Goal: Task Accomplishment & Management: Use online tool/utility

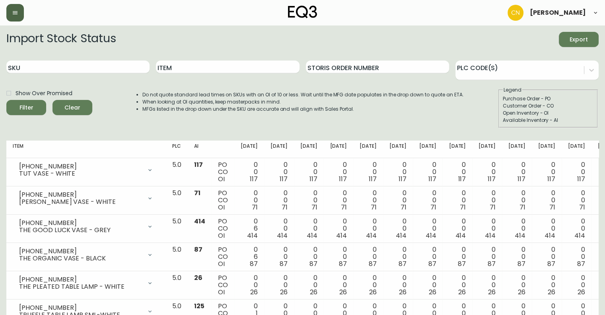
click at [14, 14] on icon "button" at bounding box center [15, 13] width 6 height 6
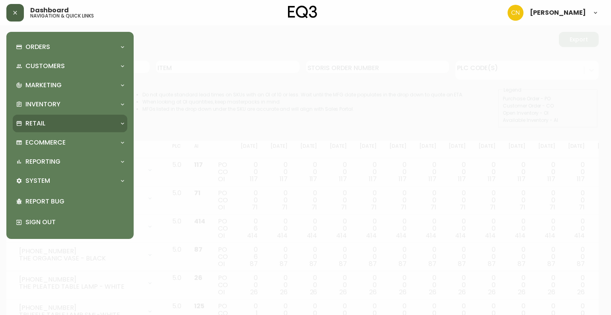
click at [39, 127] on p "Retail" at bounding box center [35, 123] width 20 height 9
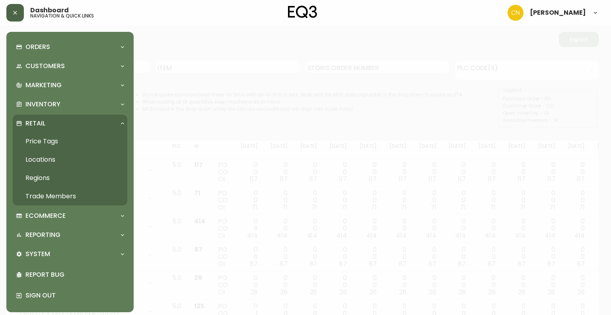
click at [41, 141] on link "Price Tags" at bounding box center [70, 141] width 115 height 18
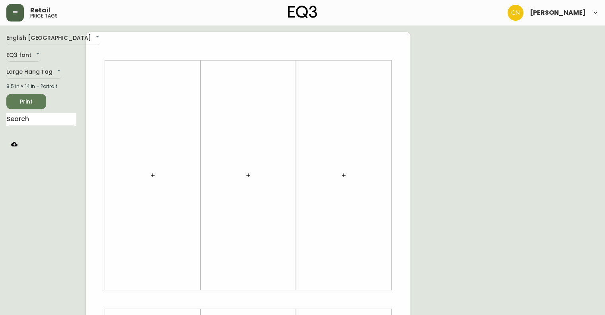
click at [153, 175] on icon "button" at bounding box center [153, 175] width 4 height 4
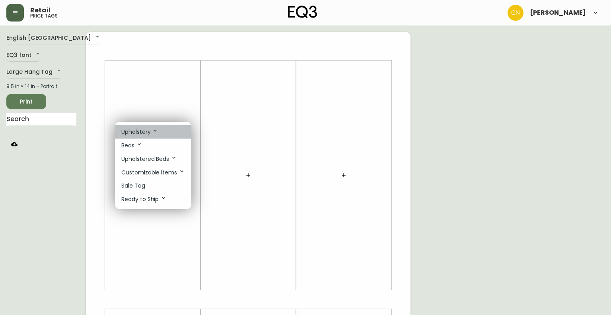
click at [149, 133] on p "Upholstery" at bounding box center [139, 131] width 37 height 9
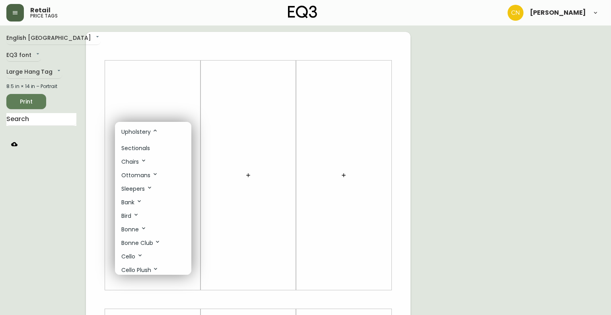
click at [139, 148] on p "Sectionals" at bounding box center [135, 148] width 29 height 8
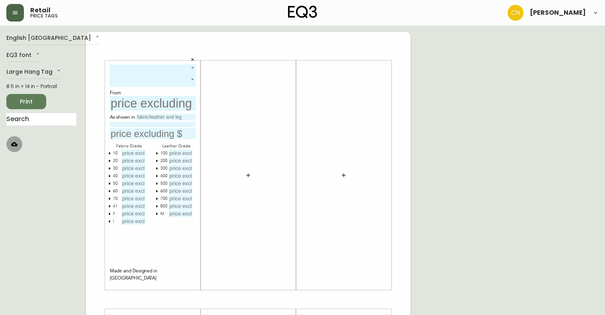
click at [12, 143] on icon "button" at bounding box center [14, 144] width 6 height 4
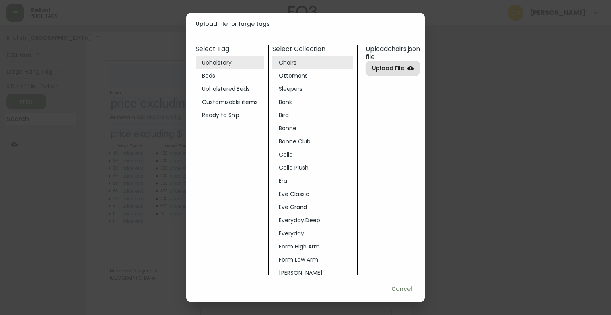
click at [282, 116] on li "Bird" at bounding box center [313, 115] width 81 height 13
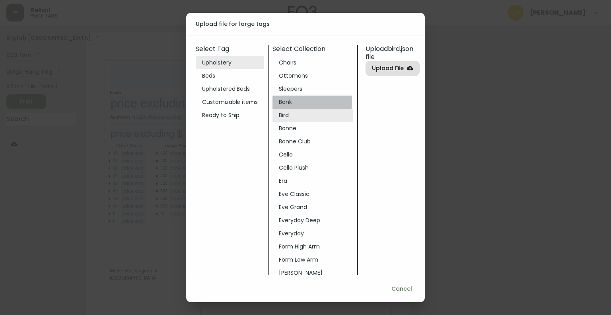
click at [283, 101] on li "Bank" at bounding box center [313, 101] width 81 height 13
drag, startPoint x: 121, startPoint y: 100, endPoint x: 115, endPoint y: 99, distance: 6.1
click at [115, 99] on div "Upload file for large tags Select Tag Upholstery Beds Upholstered Beds Customiz…" at bounding box center [305, 157] width 611 height 315
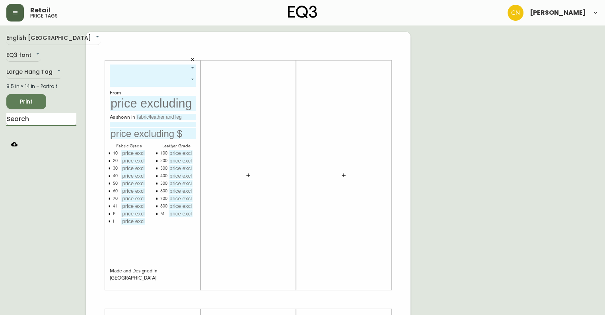
click at [41, 119] on input "text" at bounding box center [41, 119] width 70 height 13
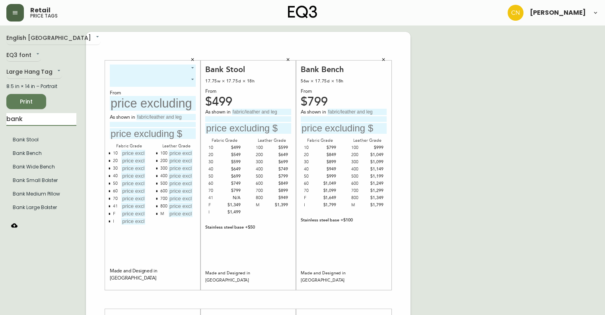
drag, startPoint x: 10, startPoint y: 119, endPoint x: 0, endPoint y: 119, distance: 9.5
click at [0, 119] on main "English [GEOGRAPHIC_DATA] en_CA EQ3 font EQ3 Large Hang Tag large 8.5 in × 14 i…" at bounding box center [302, 295] width 605 height 541
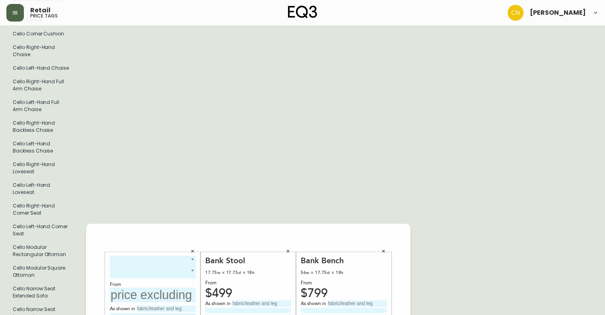
scroll to position [358, 0]
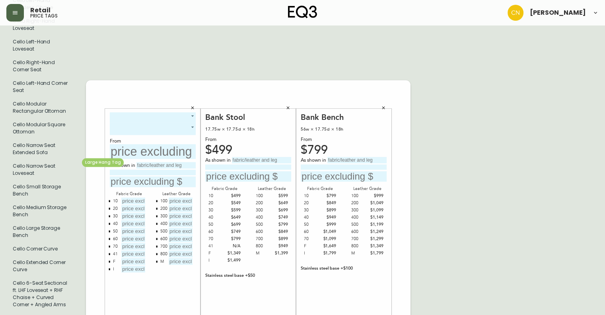
type input "cello"
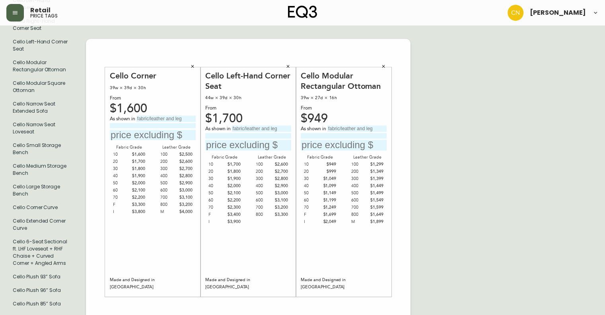
scroll to position [398, 0]
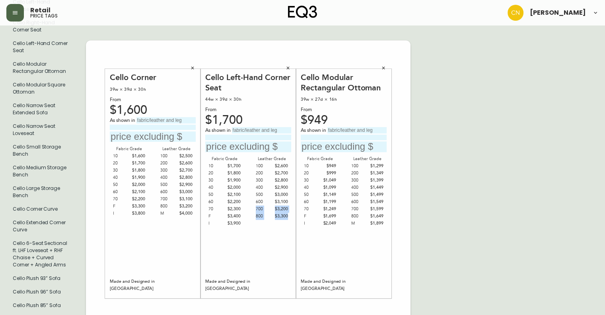
drag, startPoint x: 256, startPoint y: 205, endPoint x: 291, endPoint y: 214, distance: 36.7
click at [291, 214] on div "Cello Left-Hand Corner Seat 44w × 39d × 30h From $1,700 As shown in Fabric Grad…" at bounding box center [248, 183] width 95 height 229
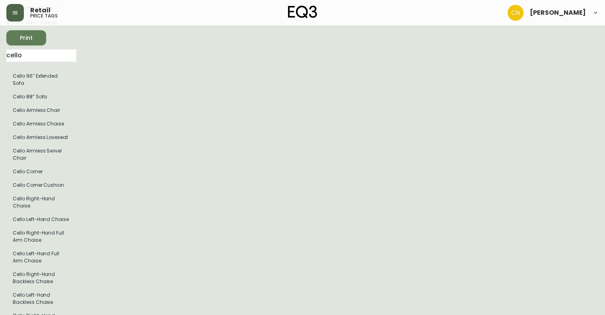
scroll to position [0, 0]
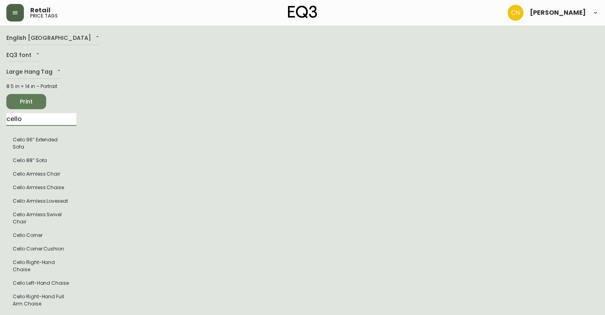
drag, startPoint x: 31, startPoint y: 119, endPoint x: 0, endPoint y: 116, distance: 31.6
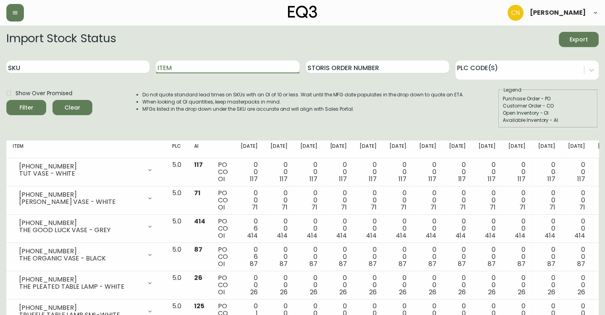
drag, startPoint x: 181, startPoint y: 72, endPoint x: 184, endPoint y: 66, distance: 6.1
click at [184, 67] on input "Item" at bounding box center [227, 66] width 143 height 13
click at [6, 100] on button "Filter" at bounding box center [26, 107] width 40 height 15
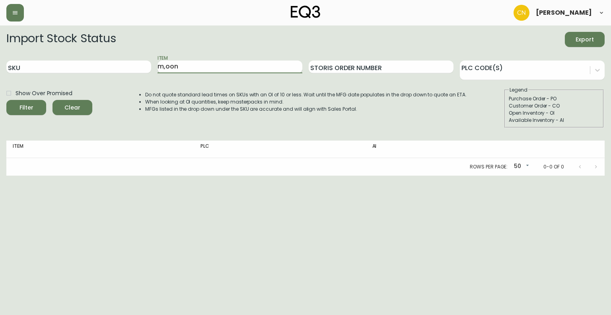
click at [169, 68] on input "m,oon" at bounding box center [230, 66] width 145 height 13
type input "moon"
click at [6, 100] on button "Filter" at bounding box center [26, 107] width 40 height 15
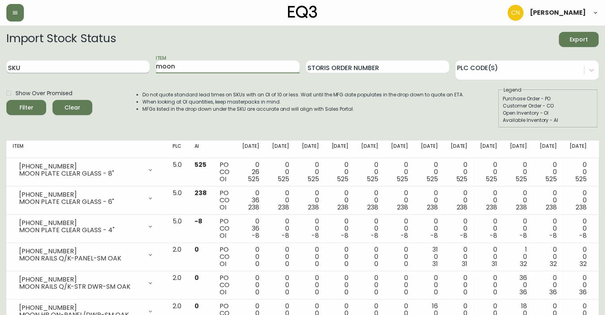
drag, startPoint x: 180, startPoint y: 68, endPoint x: 110, endPoint y: 72, distance: 70.6
click at [110, 73] on div "SKU Item moon Storis Order Number PLC Code(s)" at bounding box center [302, 67] width 592 height 26
click at [571, 39] on span "Export" at bounding box center [578, 40] width 27 height 10
